Goal: Navigation & Orientation: Find specific page/section

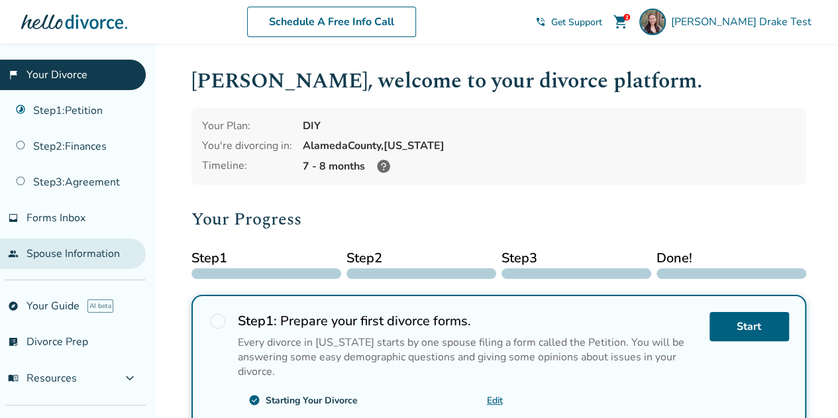
click at [57, 262] on link "people Spouse Information" at bounding box center [73, 253] width 146 height 30
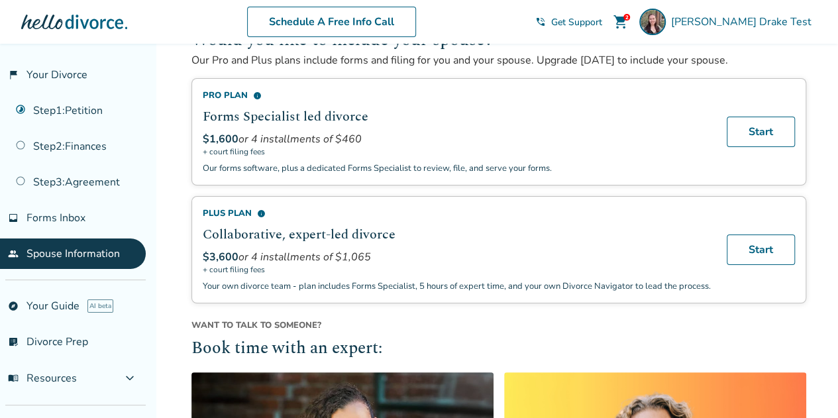
scroll to position [315, 0]
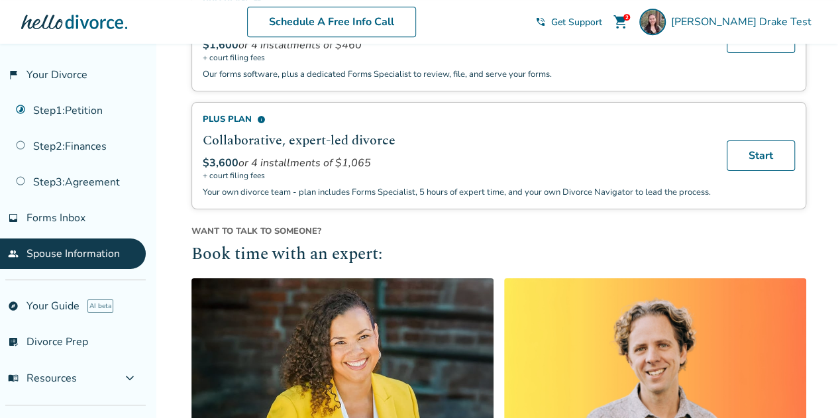
click at [181, 19] on div "Schedule A Free Info Call" at bounding box center [331, 22] width 408 height 30
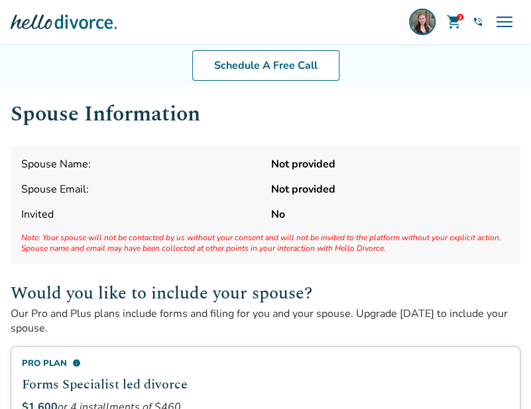
scroll to position [1, 0]
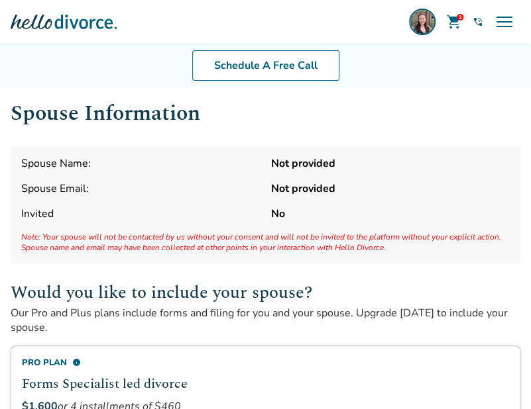
click at [118, 71] on div "Schedule A Free Call" at bounding box center [265, 66] width 531 height 44
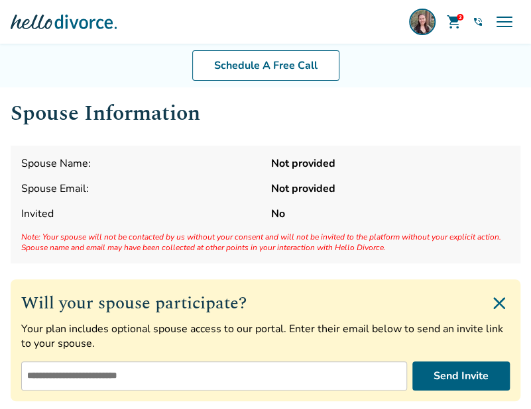
scroll to position [5, 0]
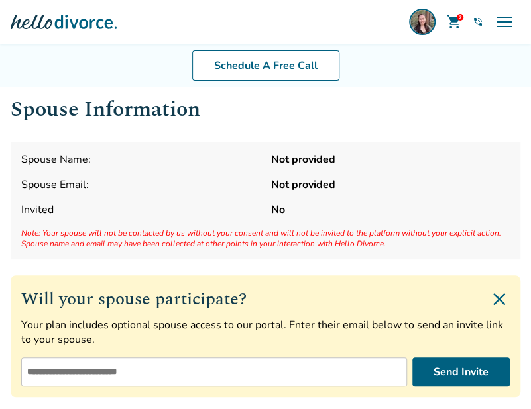
click at [254, 134] on div "Spouse Information Spouse Name: Not provided Spouse Email: Not provided Invited…" at bounding box center [265, 299] width 509 height 413
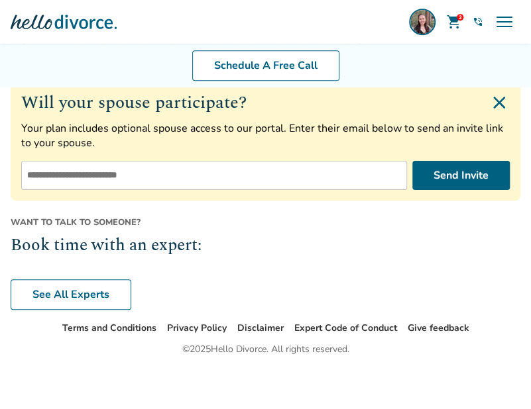
scroll to position [0, 0]
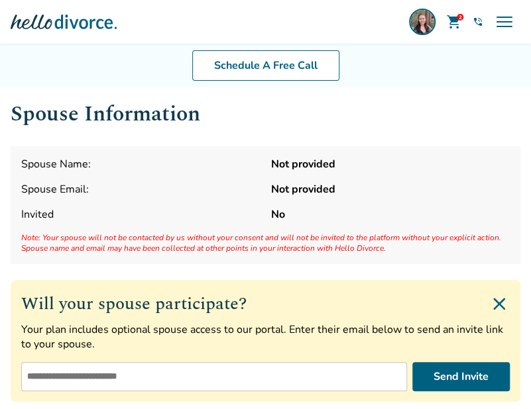
click at [33, 25] on div at bounding box center [64, 22] width 106 height 26
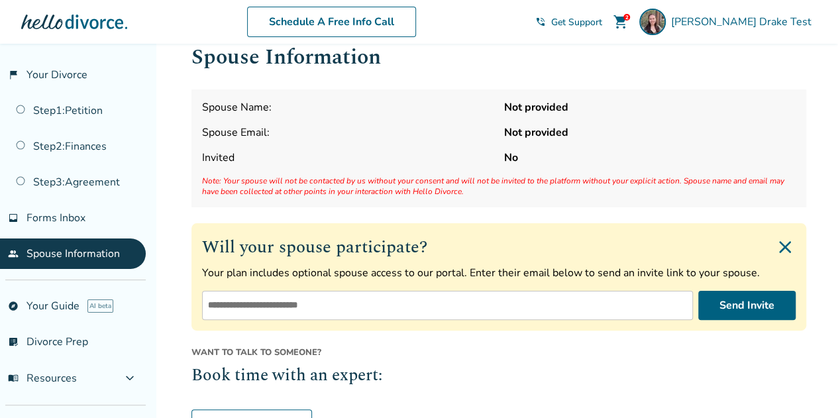
scroll to position [156, 0]
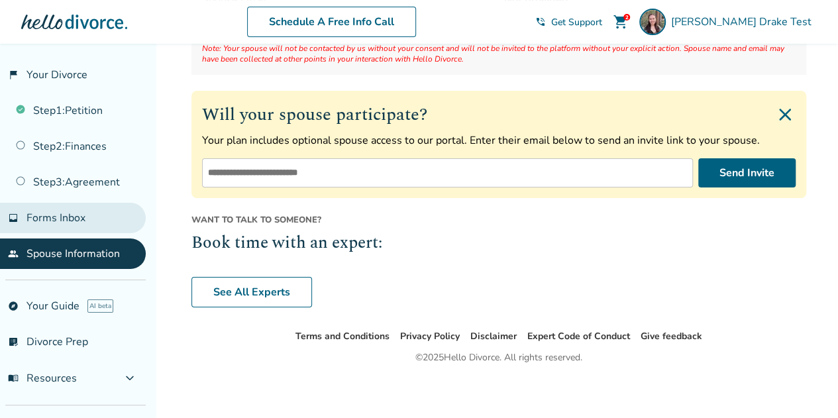
click at [58, 217] on span "Forms Inbox" at bounding box center [55, 218] width 59 height 15
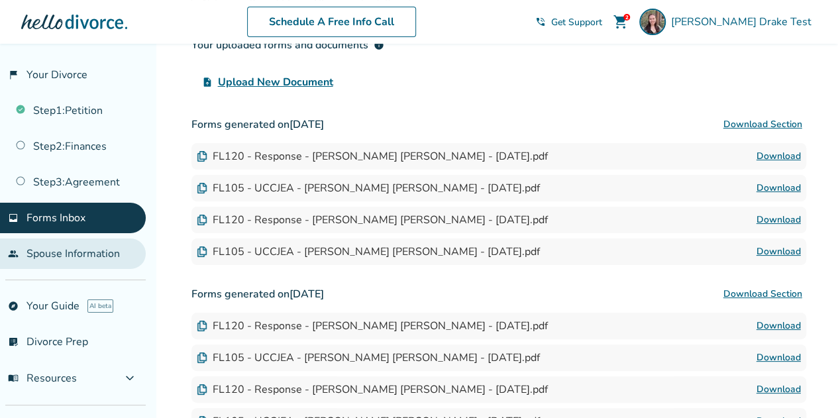
click at [62, 238] on link "people Spouse Information" at bounding box center [73, 253] width 146 height 30
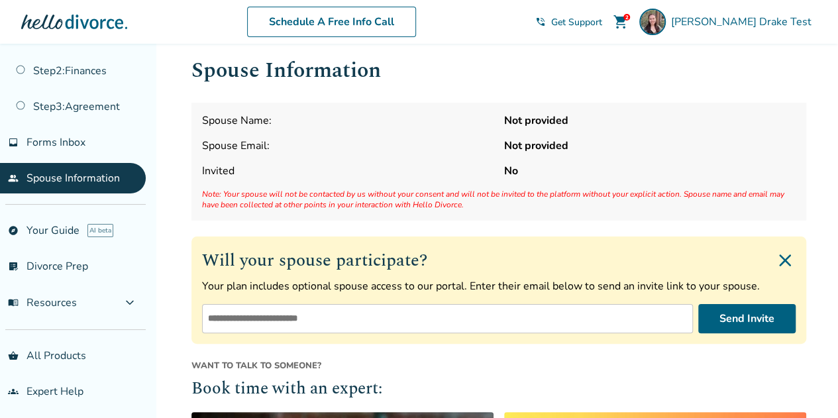
scroll to position [76, 0]
click at [56, 350] on link "shopping_basket All Products" at bounding box center [73, 355] width 146 height 30
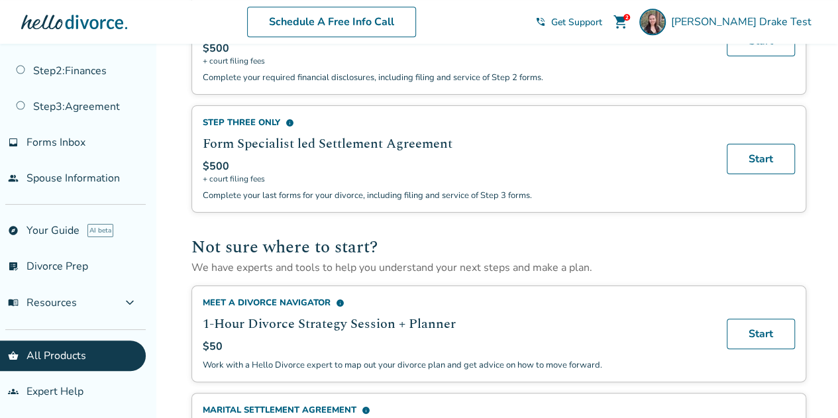
scroll to position [889, 0]
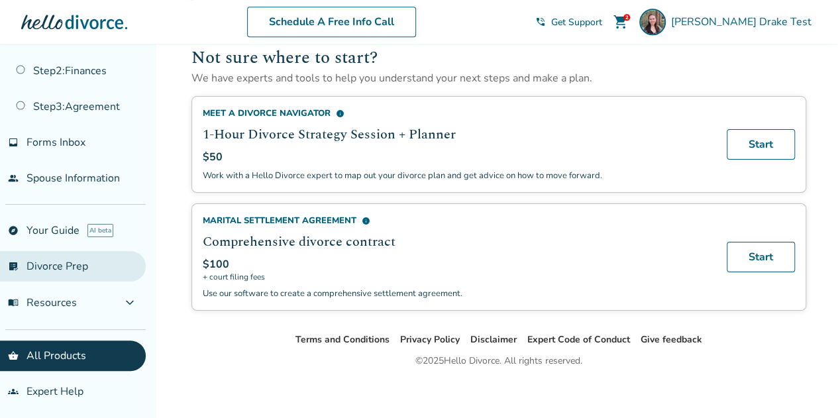
click at [76, 260] on link "list_alt_check Divorce Prep" at bounding box center [73, 266] width 146 height 30
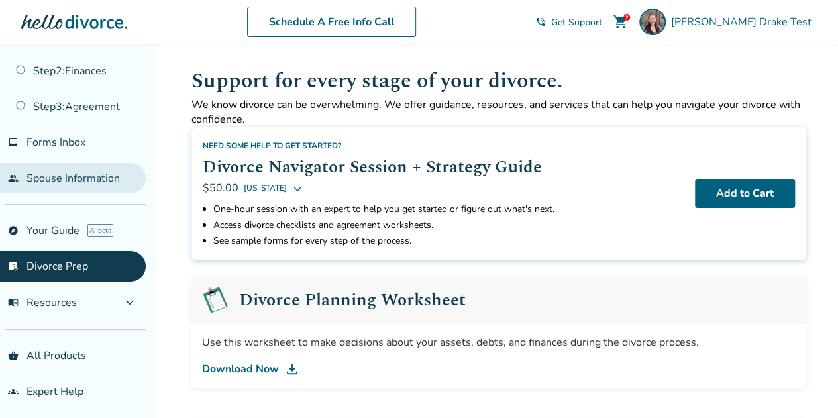
click at [85, 186] on link "people Spouse Information" at bounding box center [73, 178] width 146 height 30
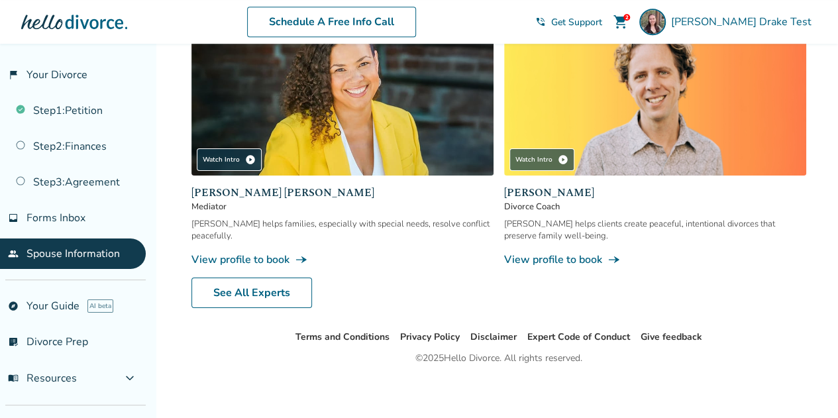
scroll to position [1, 0]
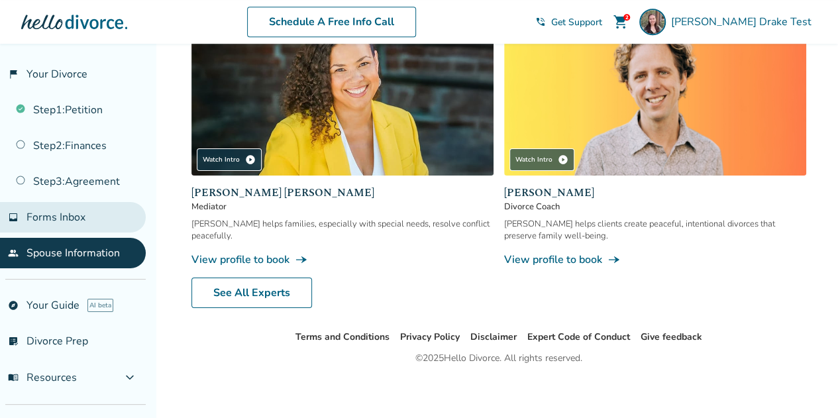
click at [76, 218] on span "Forms Inbox" at bounding box center [55, 217] width 59 height 15
